Goal: Information Seeking & Learning: Learn about a topic

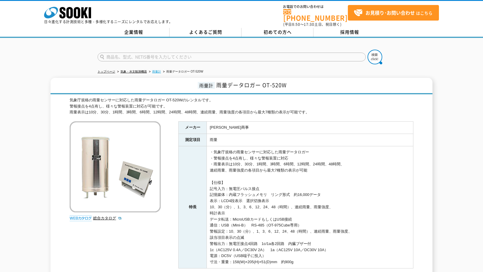
click at [158, 70] on link "雨量計" at bounding box center [156, 71] width 9 height 3
click at [68, 16] on icon at bounding box center [69, 12] width 6 height 11
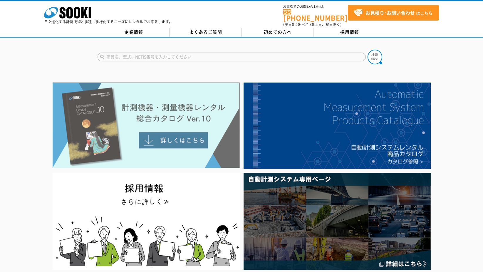
click at [172, 133] on img at bounding box center [146, 126] width 187 height 86
